Goal: Transaction & Acquisition: Purchase product/service

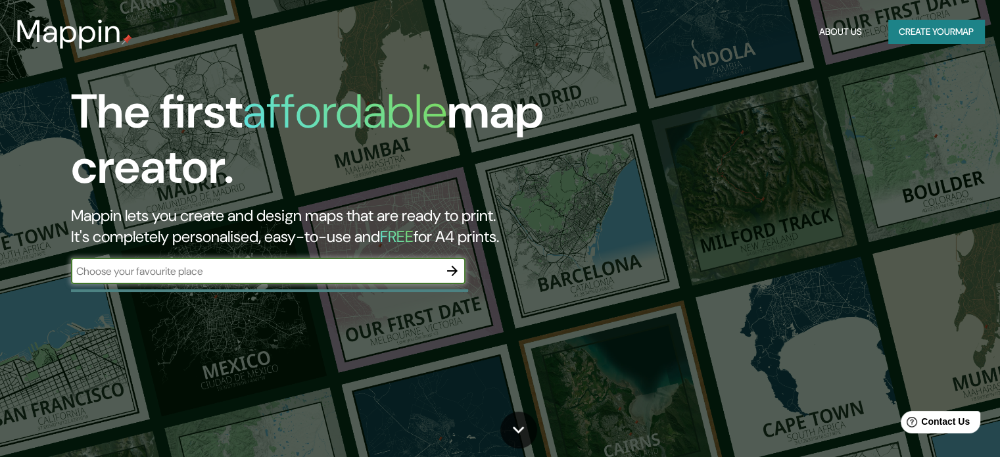
click at [395, 266] on input "text" at bounding box center [255, 271] width 368 height 15
type input "[GEOGRAPHIC_DATA]"
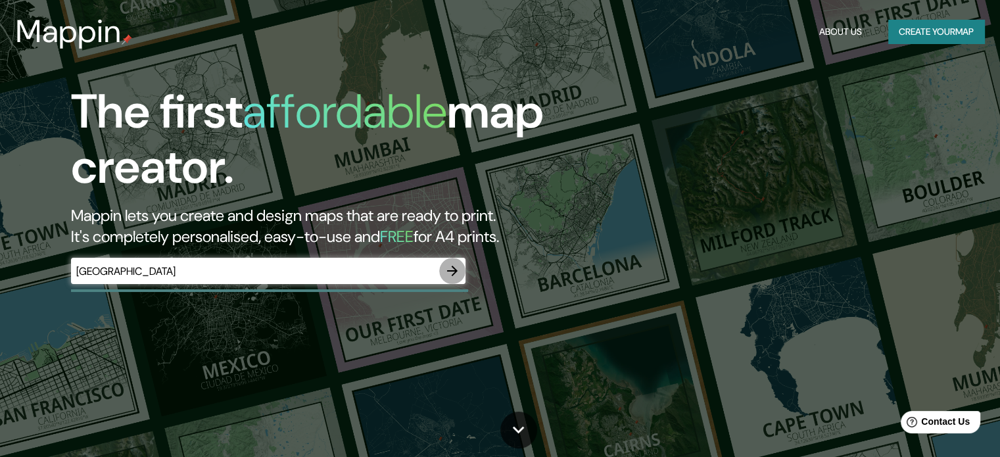
click at [448, 277] on icon "button" at bounding box center [453, 271] width 16 height 16
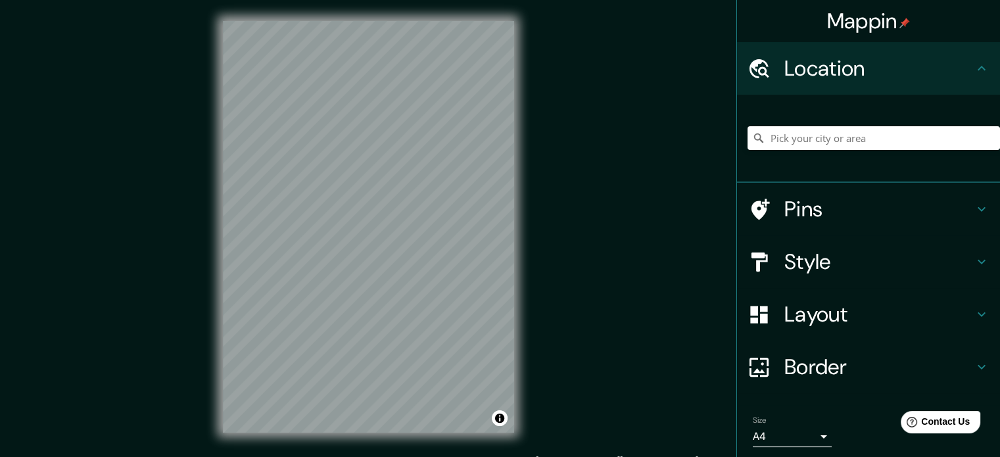
click at [771, 312] on div at bounding box center [766, 314] width 37 height 23
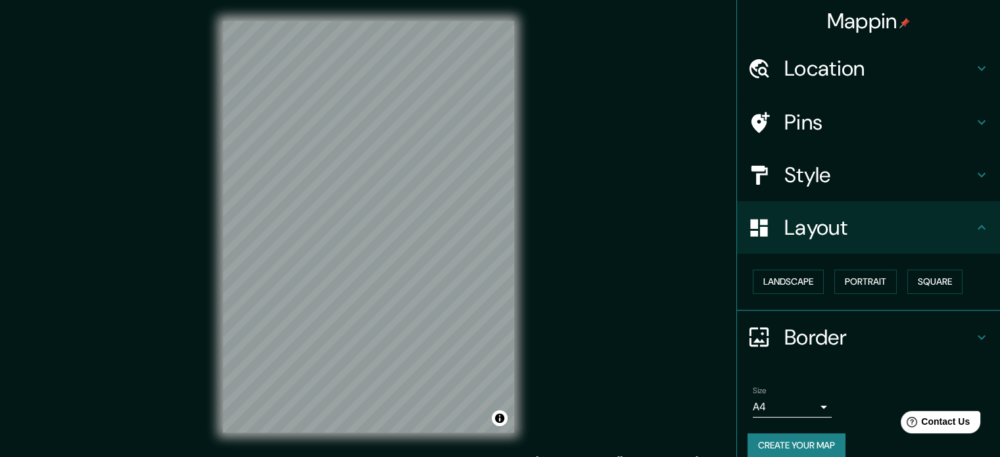
click at [811, 236] on h4 "Layout" at bounding box center [878, 227] width 189 height 26
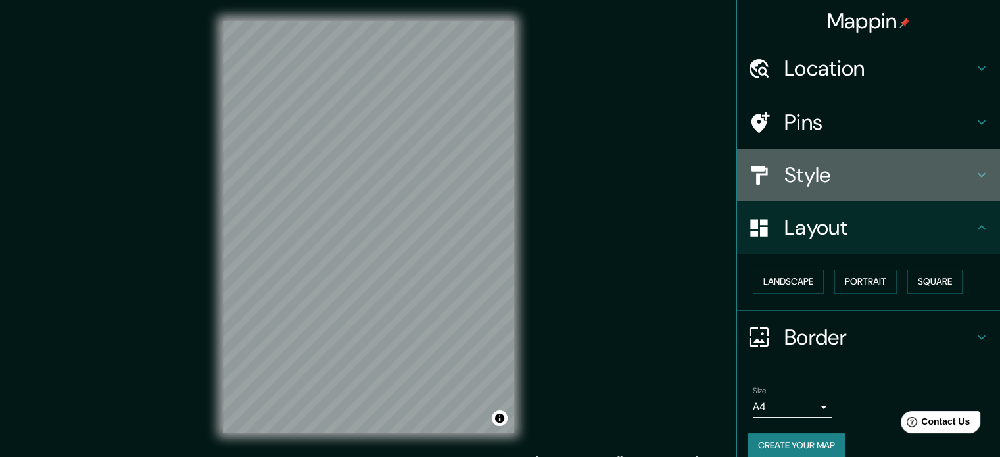
click at [806, 183] on h4 "Style" at bounding box center [878, 175] width 189 height 26
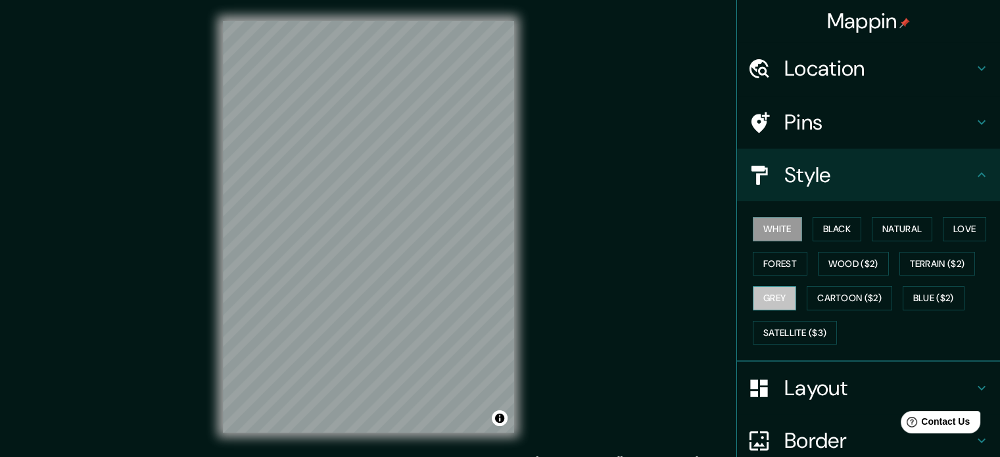
click at [776, 286] on button "Grey" at bounding box center [774, 298] width 43 height 24
click at [793, 260] on button "Forest" at bounding box center [780, 264] width 55 height 24
click at [560, 189] on div "Mappin Location Pins Style White Black Natural Love Forest Wood ($2) Terrain ($…" at bounding box center [500, 237] width 1000 height 475
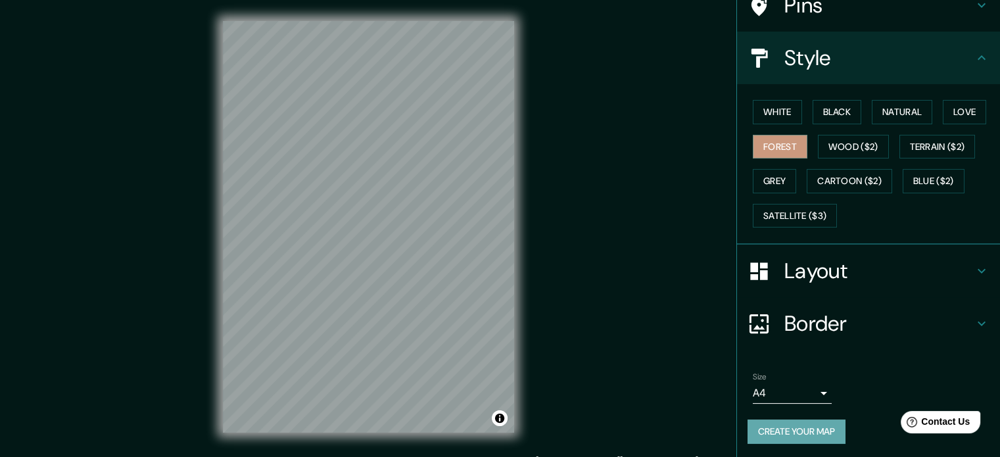
click at [819, 427] on button "Create your map" at bounding box center [797, 432] width 98 height 24
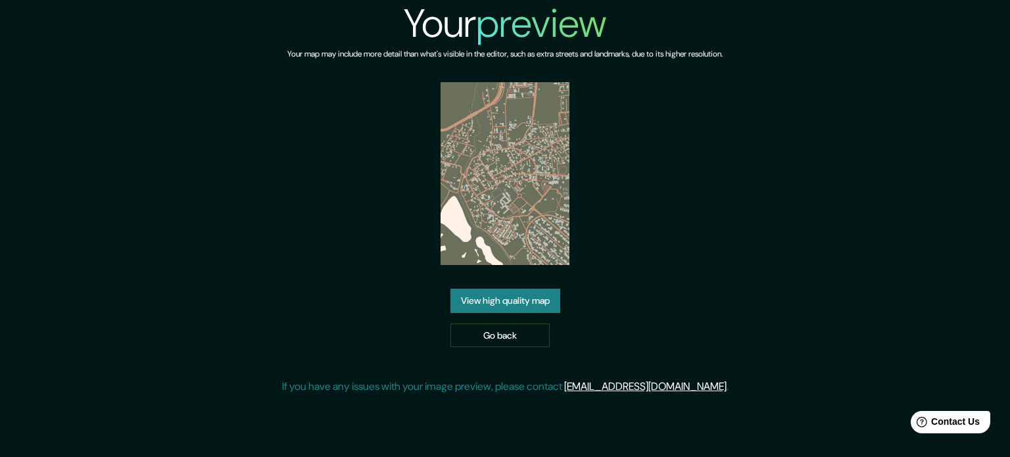
click at [516, 220] on img at bounding box center [506, 173] width 130 height 183
